Goal: Transaction & Acquisition: Download file/media

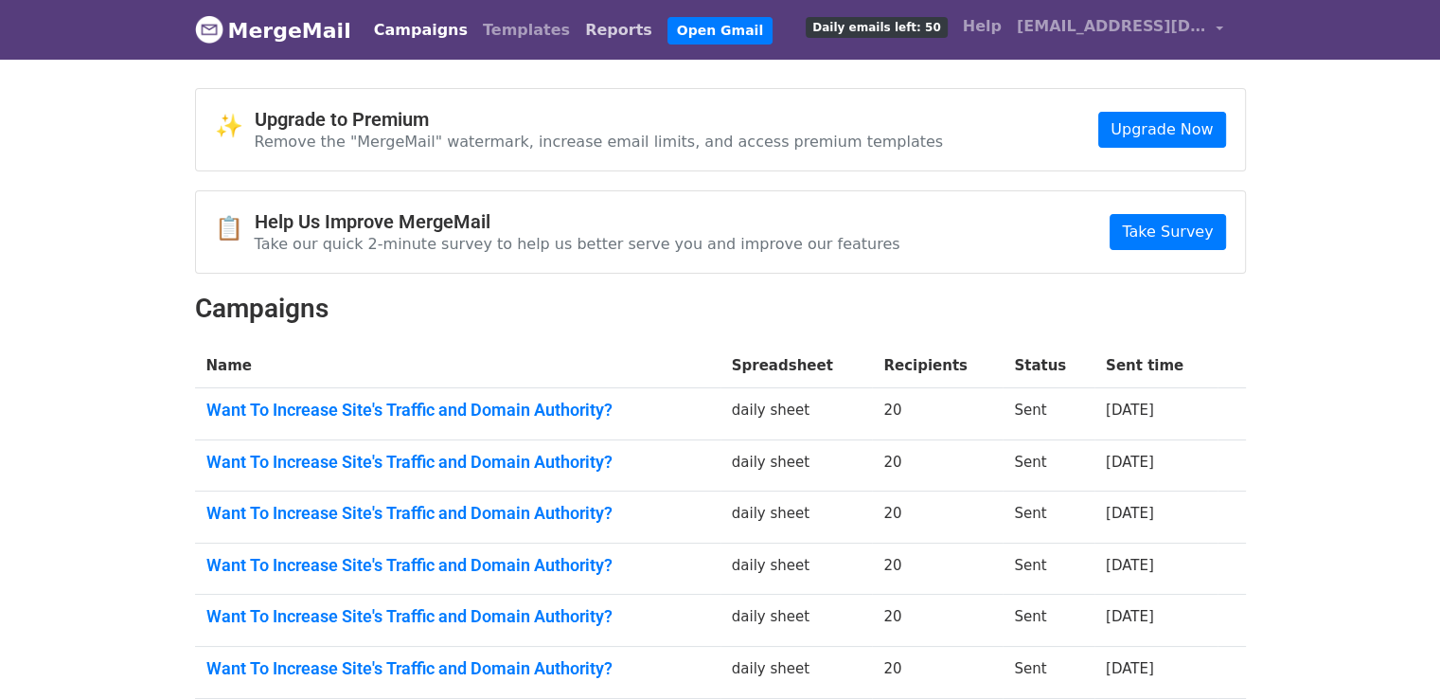
click at [578, 26] on link "Reports" at bounding box center [619, 30] width 82 height 38
click at [578, 27] on link "Reports" at bounding box center [619, 30] width 82 height 38
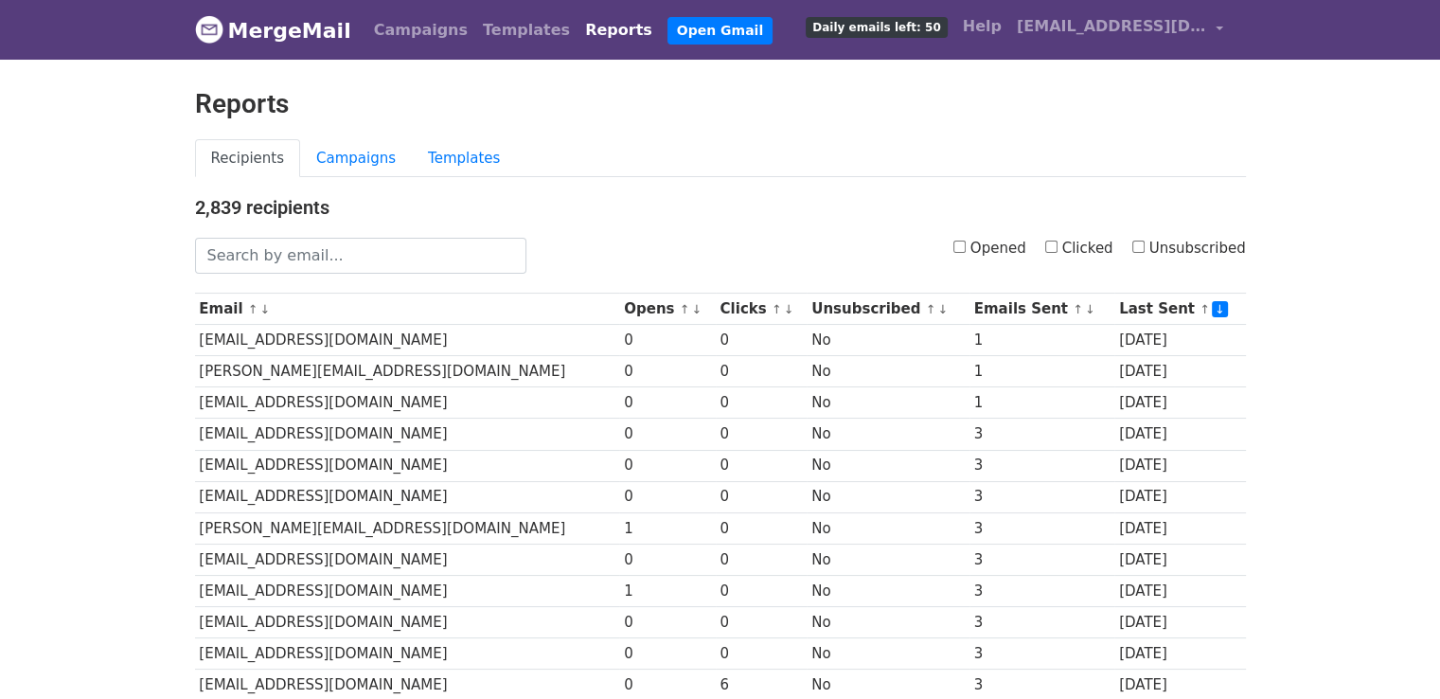
click at [966, 243] on input "Opened" at bounding box center [959, 246] width 12 height 12
checkbox input "true"
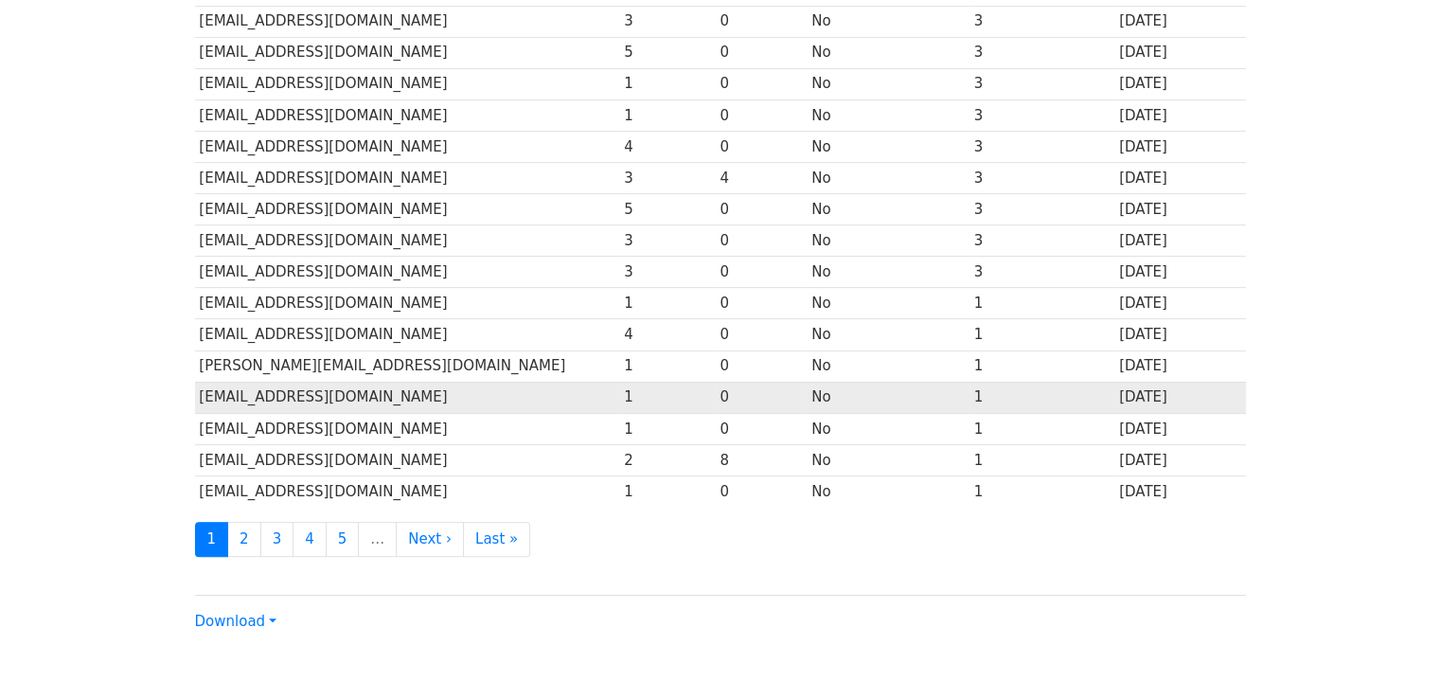
scroll to position [836, 0]
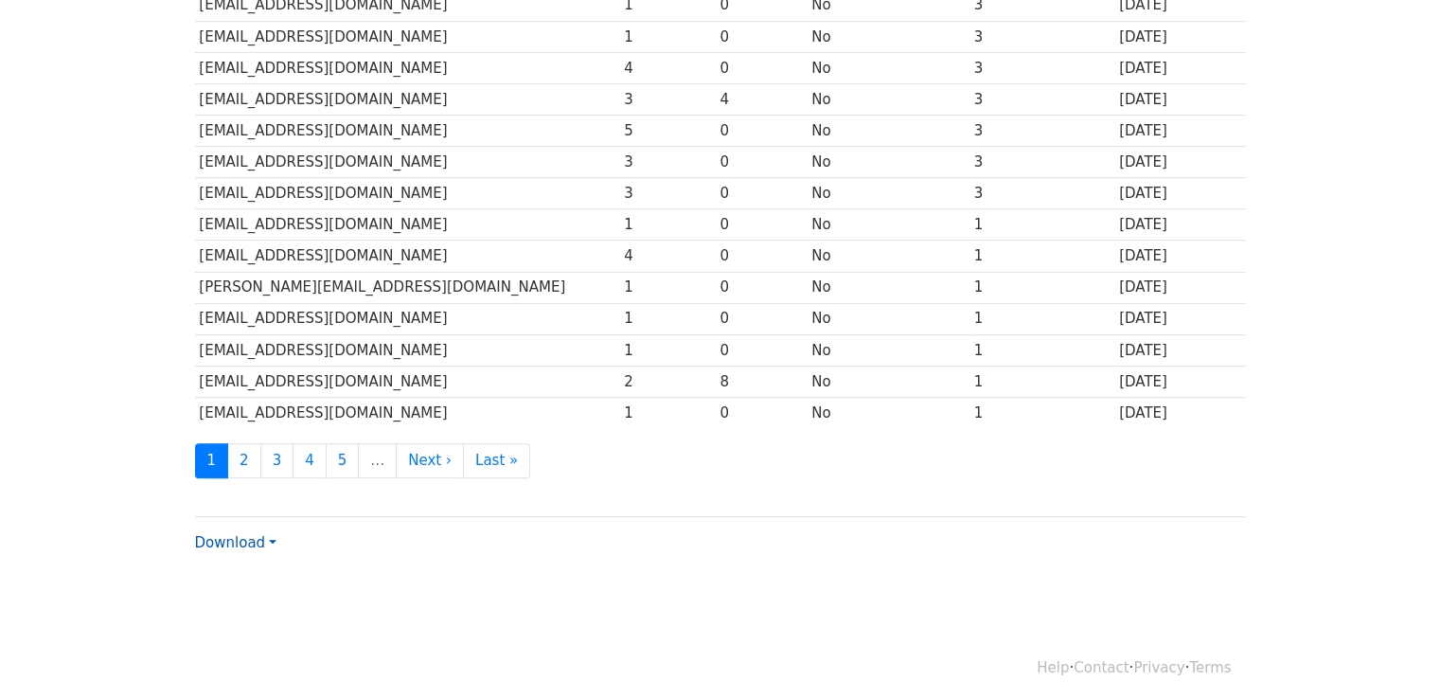
click at [231, 535] on link "Download" at bounding box center [235, 542] width 81 height 17
click at [269, 594] on link "Excel" at bounding box center [271, 609] width 150 height 30
click at [269, 535] on link "Download" at bounding box center [235, 542] width 81 height 17
click at [270, 594] on link "Excel" at bounding box center [271, 609] width 150 height 30
click at [265, 534] on link "Download" at bounding box center [235, 542] width 81 height 17
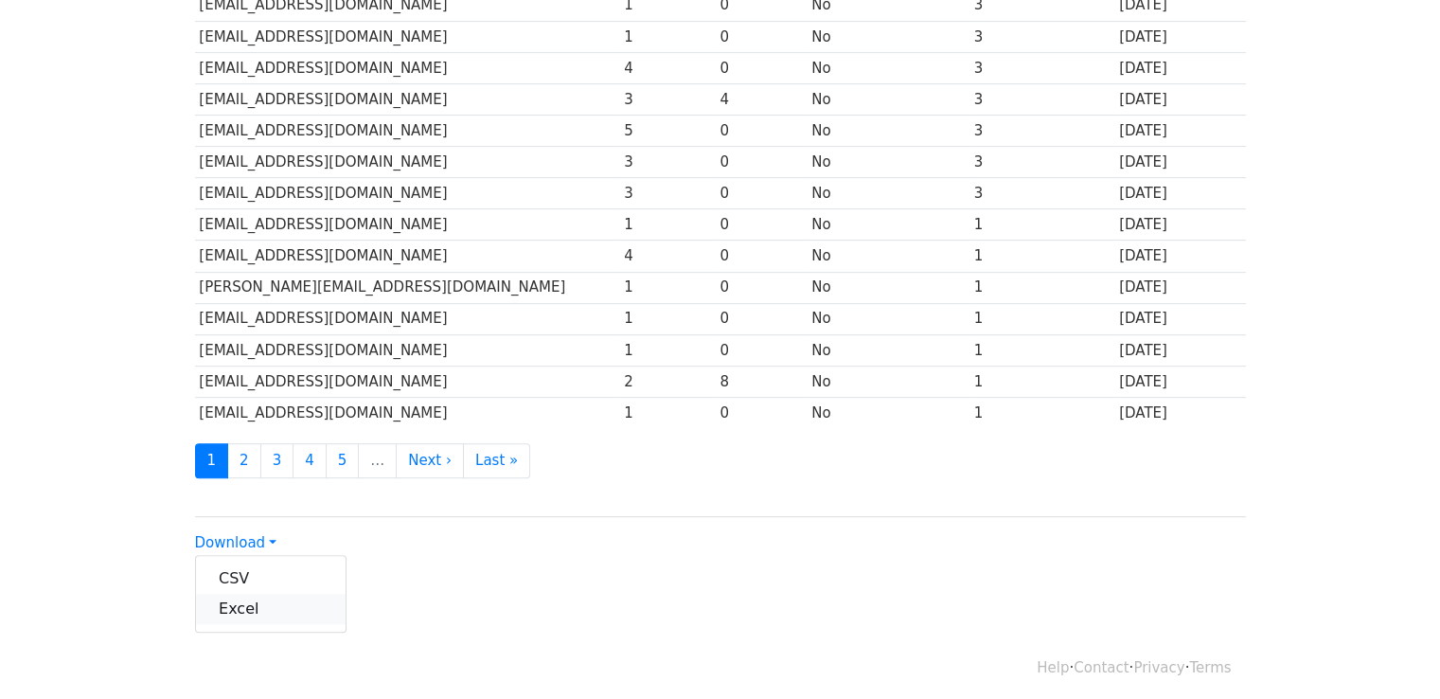
click at [274, 602] on link "Excel" at bounding box center [271, 609] width 150 height 30
click at [261, 534] on link "Download" at bounding box center [235, 542] width 81 height 17
click at [280, 604] on link "Excel" at bounding box center [271, 609] width 150 height 30
click at [255, 534] on link "Download" at bounding box center [235, 542] width 81 height 17
click at [266, 595] on link "Excel" at bounding box center [271, 609] width 150 height 30
